Goal: Use online tool/utility: Utilize a website feature to perform a specific function

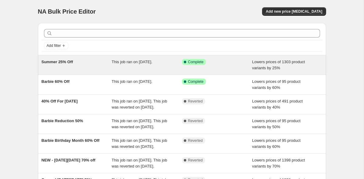
click at [87, 67] on div "Summer 25% Off" at bounding box center [77, 65] width 70 height 12
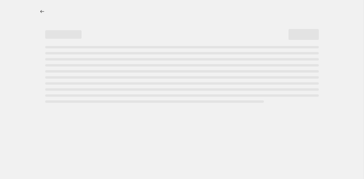
select select "percentage"
select select "collection"
select select "not_equal"
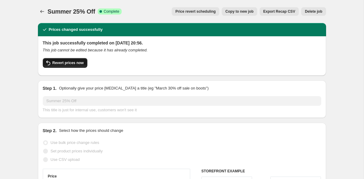
click at [63, 63] on span "Revert prices now" at bounding box center [67, 63] width 31 height 5
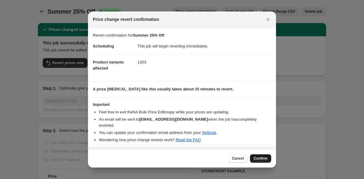
click at [259, 162] on button "Confirm" at bounding box center [260, 159] width 21 height 8
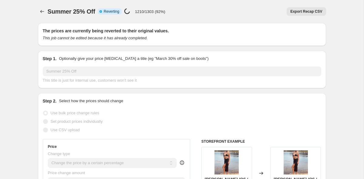
select select "percentage"
select select "collection"
select select "not_equal"
